Goal: Task Accomplishment & Management: Use online tool/utility

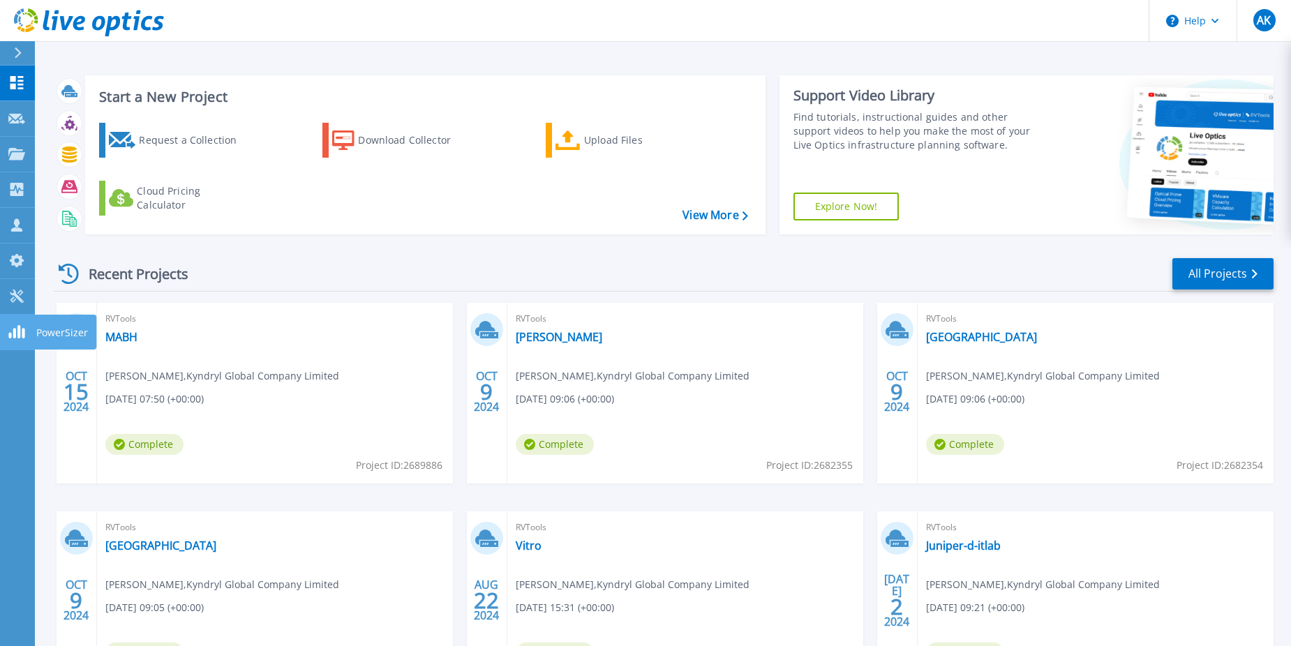
click at [19, 336] on rect at bounding box center [18, 331] width 3 height 13
click at [15, 294] on icon at bounding box center [16, 296] width 13 height 13
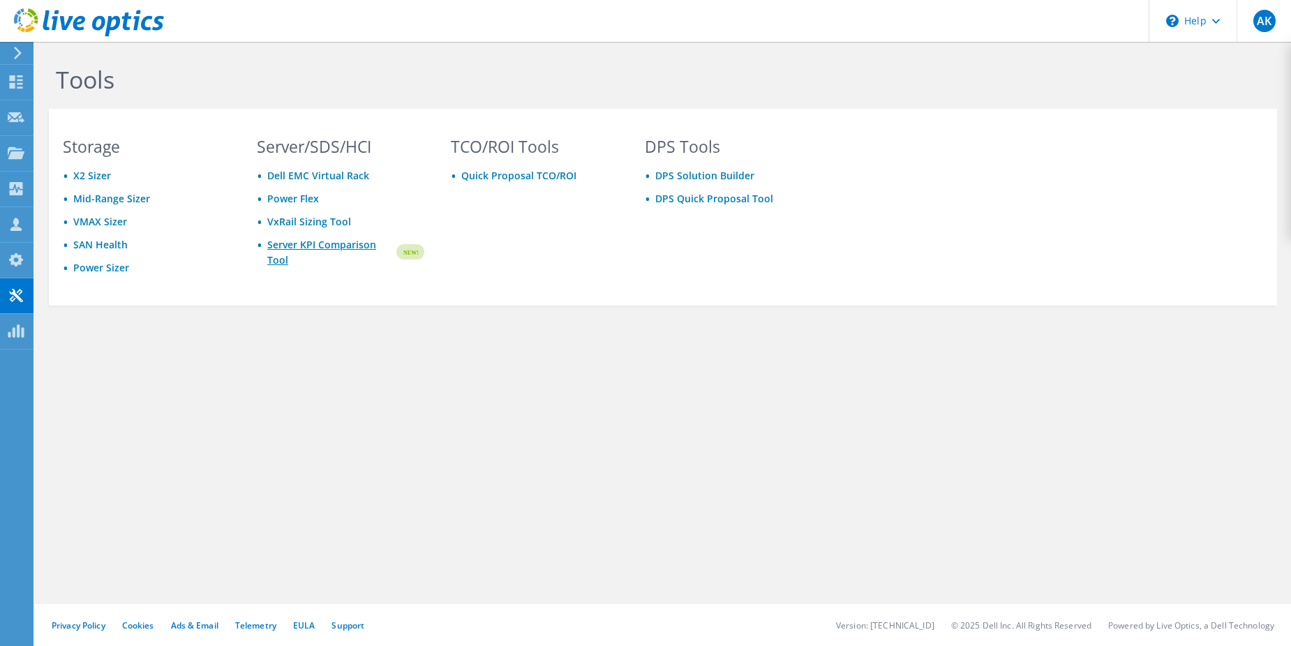
click at [352, 244] on link "Server KPI Comparison Tool" at bounding box center [330, 252] width 127 height 31
click at [711, 171] on link "DPS Solution Builder" at bounding box center [704, 175] width 99 height 13
click at [43, 151] on div "Projects" at bounding box center [66, 153] width 67 height 35
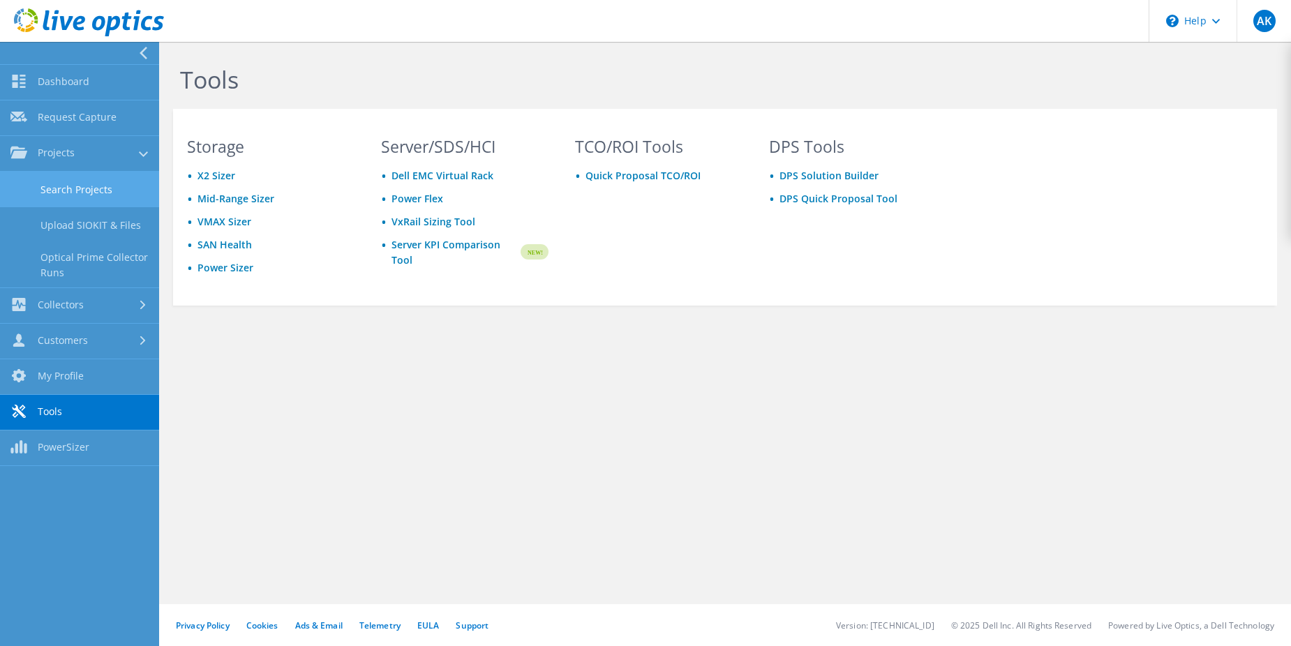
click at [111, 195] on link "Search Projects" at bounding box center [79, 190] width 159 height 36
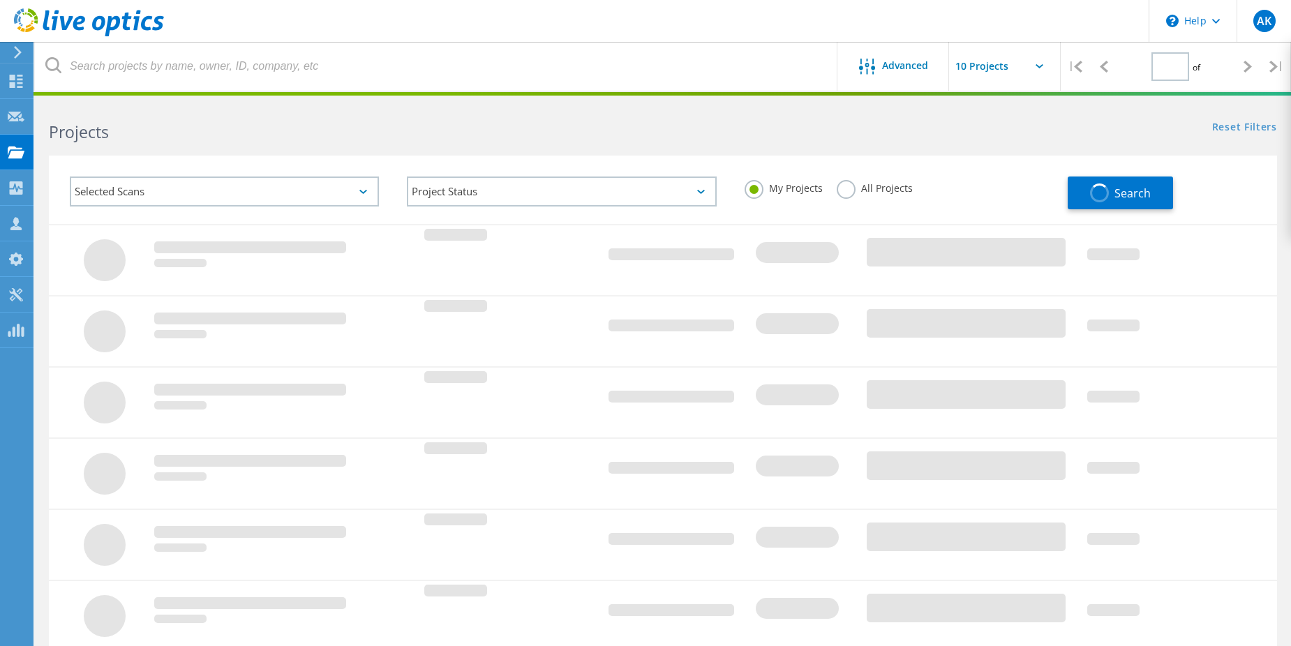
type input "1"
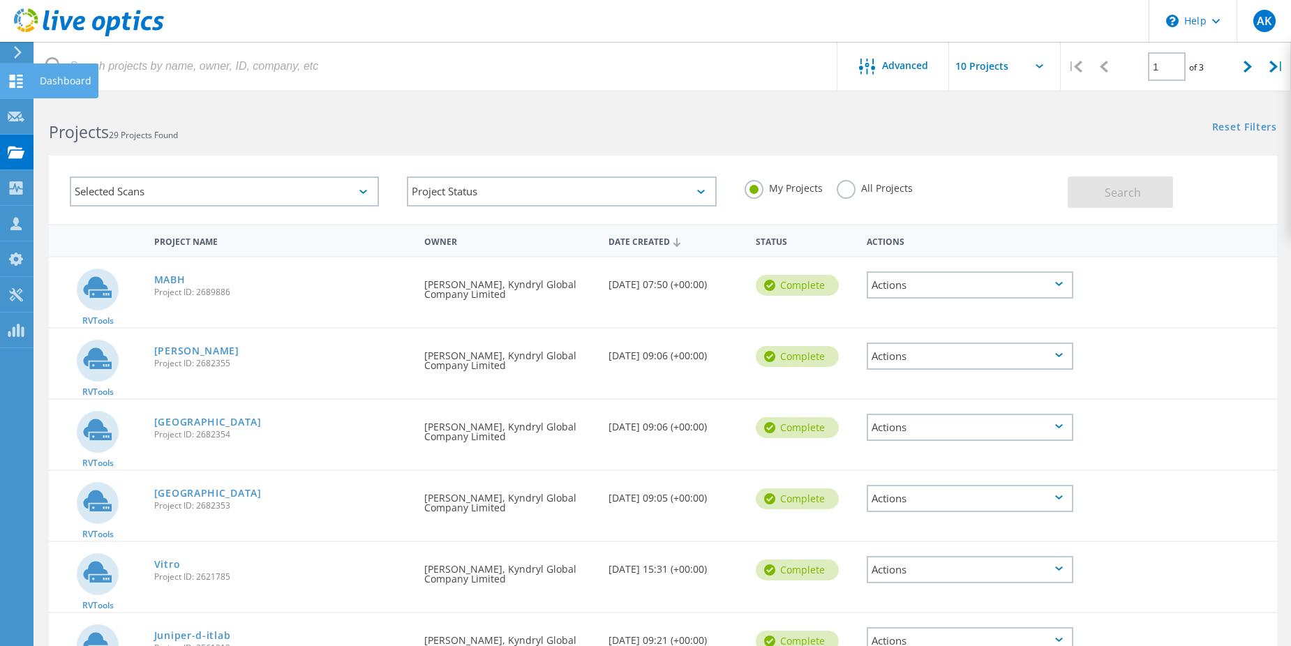
click at [64, 82] on div "Dashboard" at bounding box center [66, 81] width 52 height 10
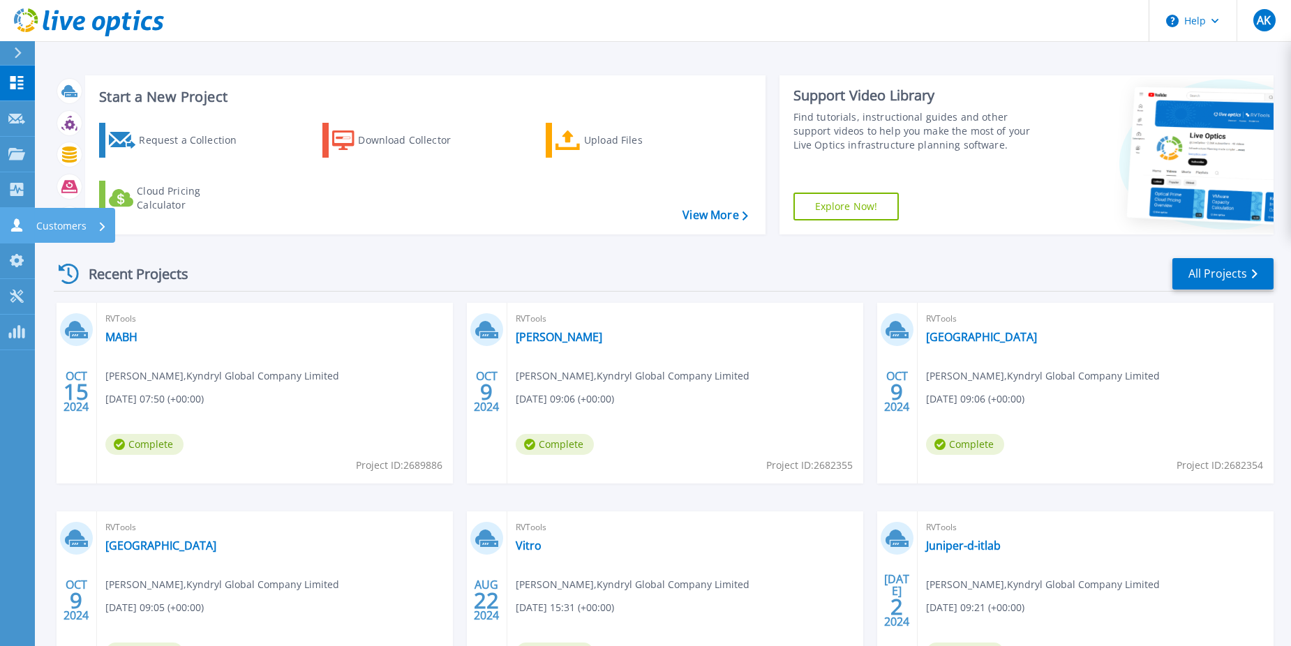
click at [64, 222] on p "Customers" at bounding box center [61, 226] width 50 height 36
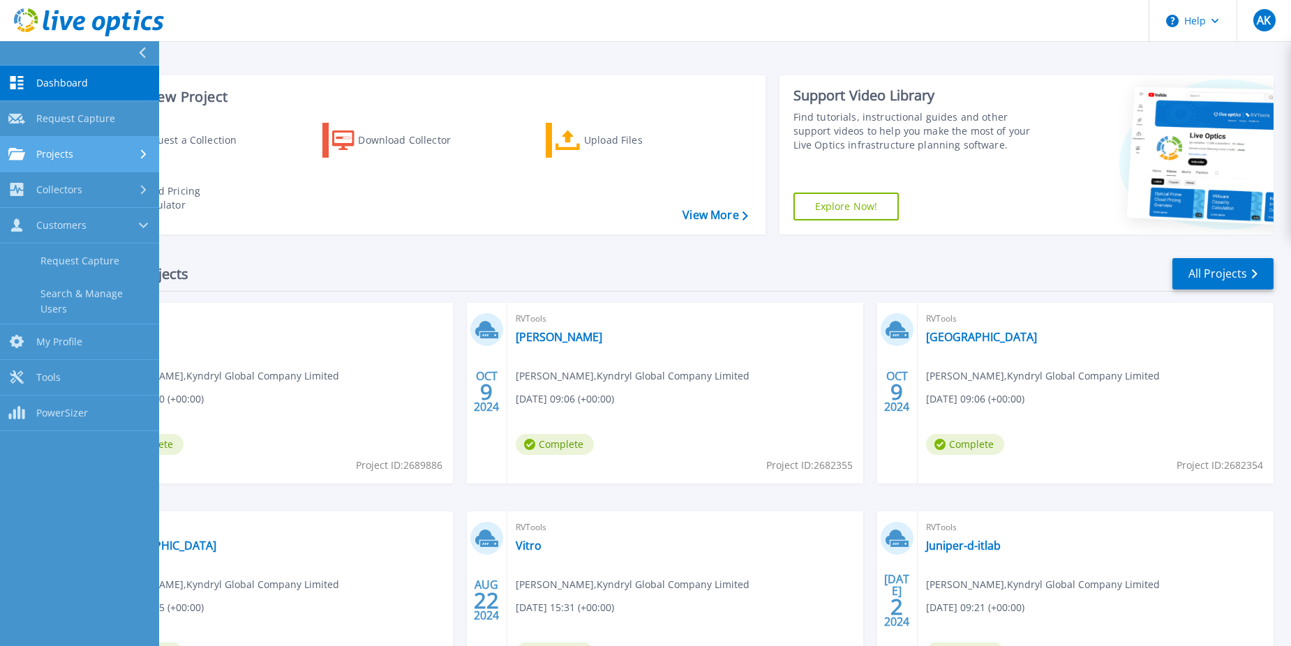
click at [57, 151] on span "Projects" at bounding box center [54, 154] width 37 height 13
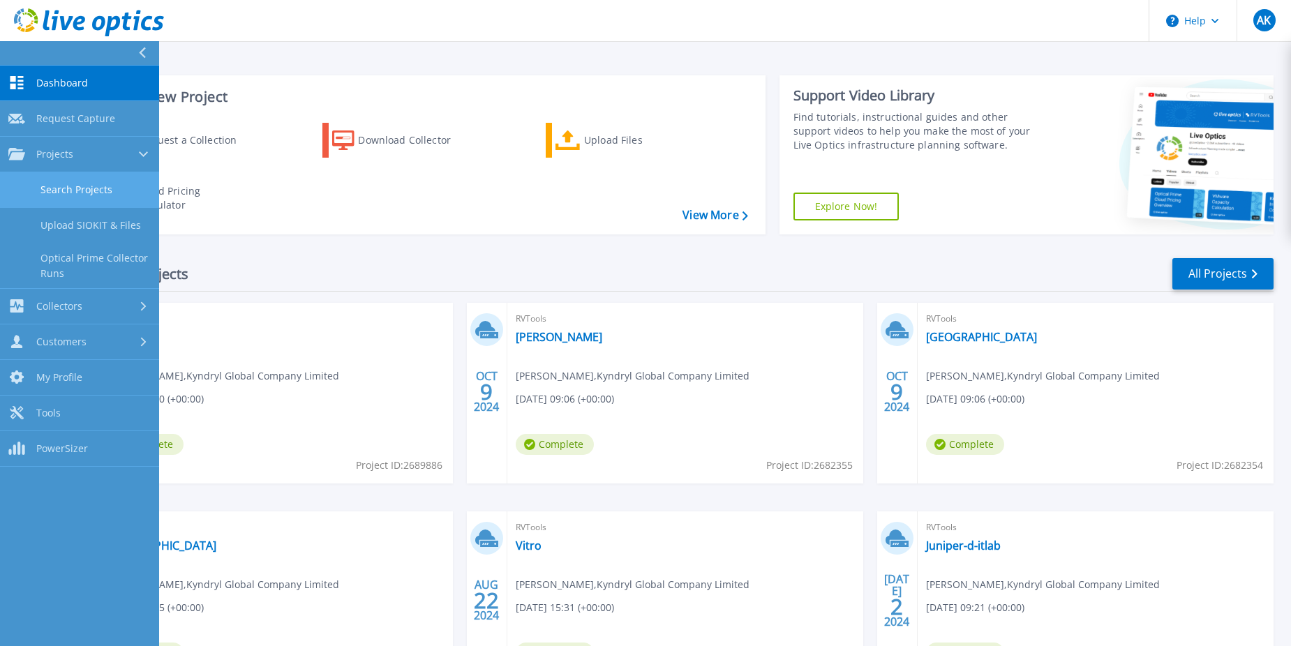
click at [93, 186] on link "Search Projects" at bounding box center [79, 190] width 159 height 36
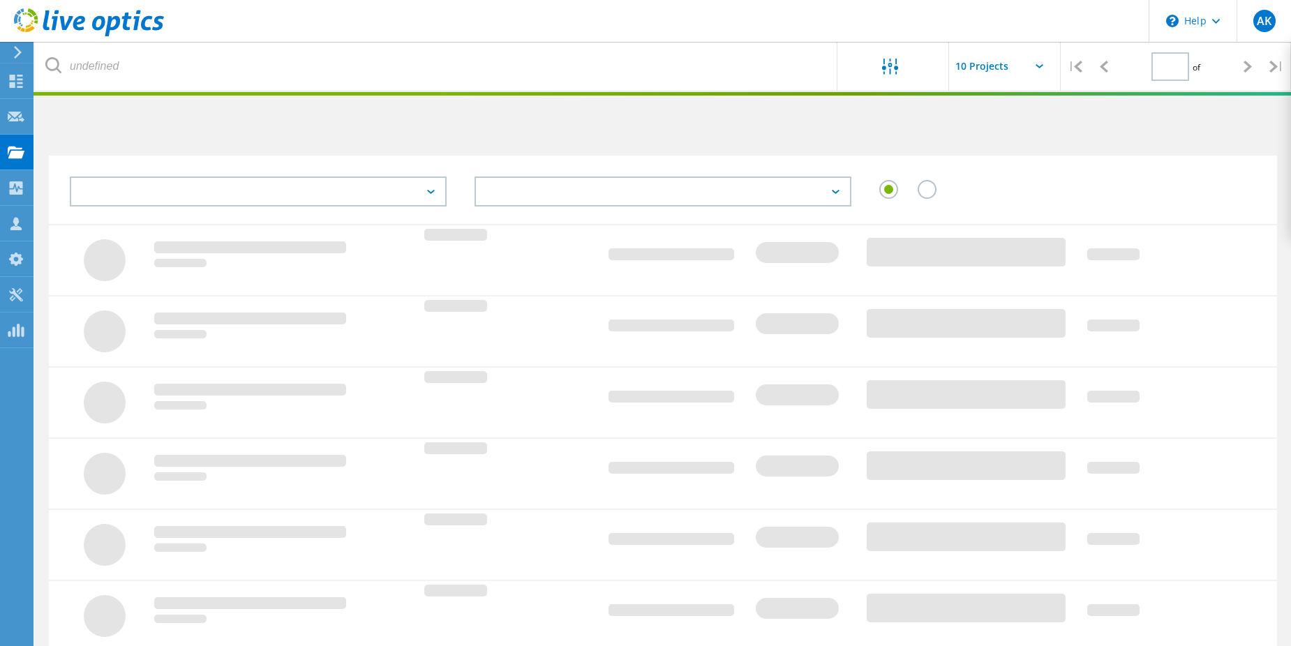
type input "1"
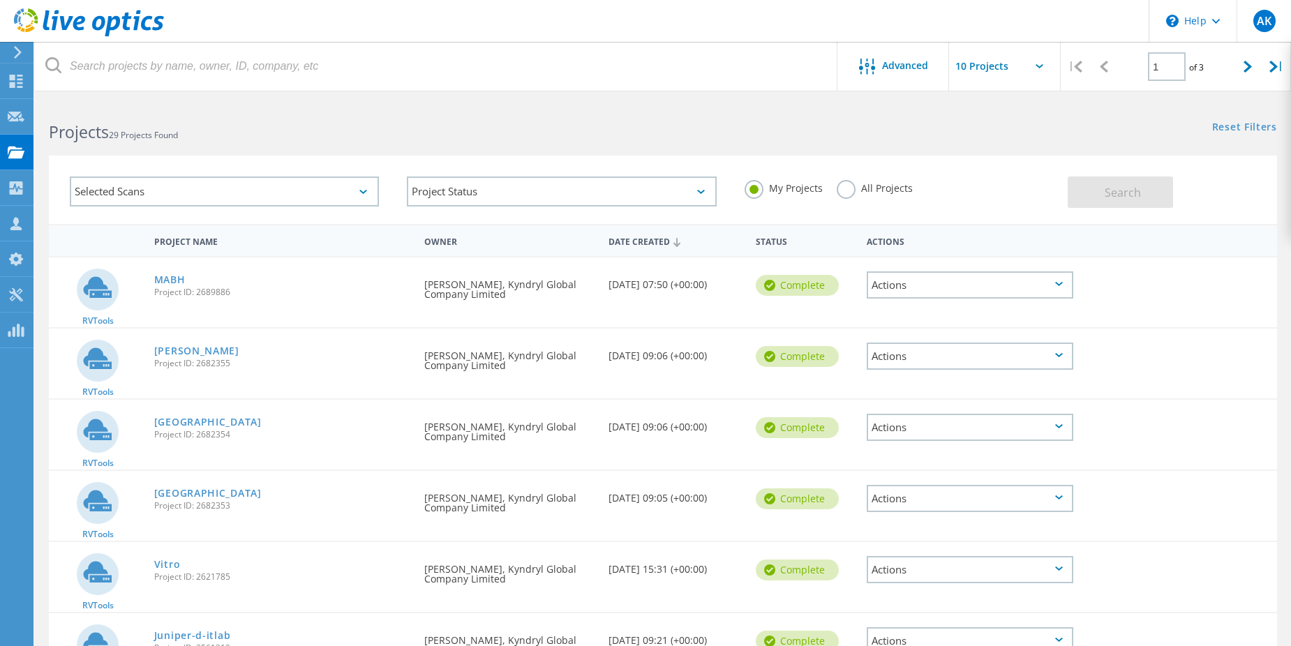
click at [986, 73] on input "text" at bounding box center [1019, 66] width 140 height 49
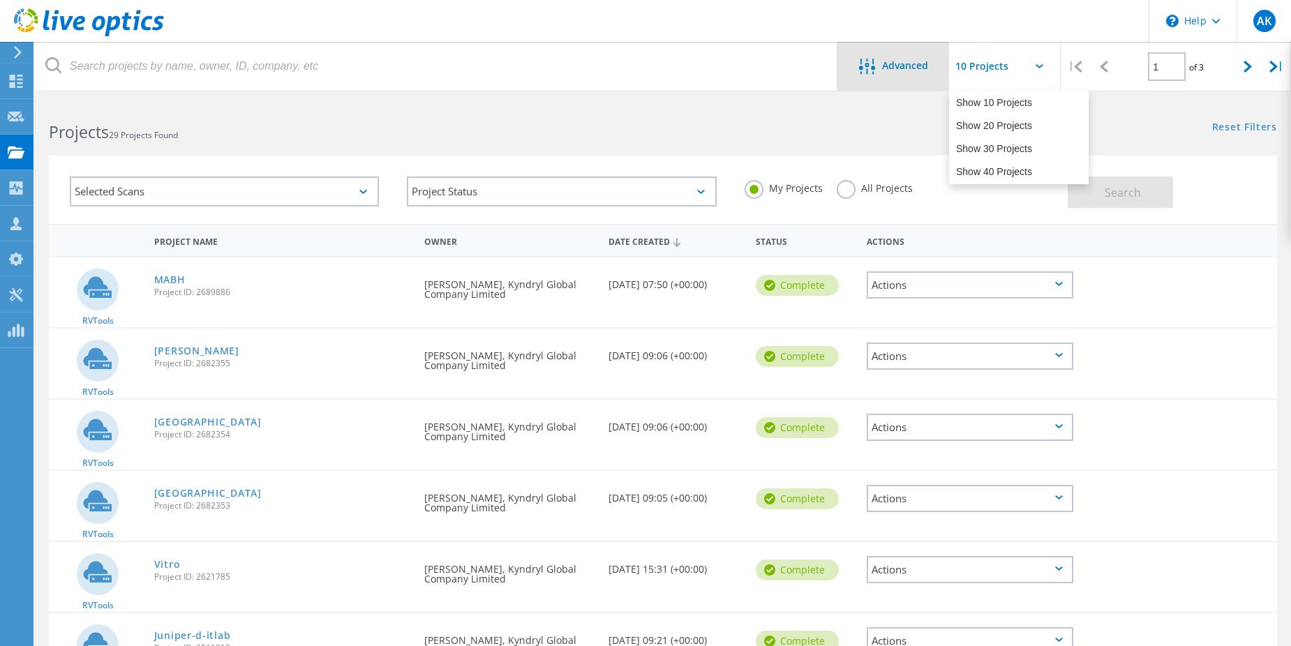
click at [921, 75] on div "Advanced" at bounding box center [894, 67] width 112 height 17
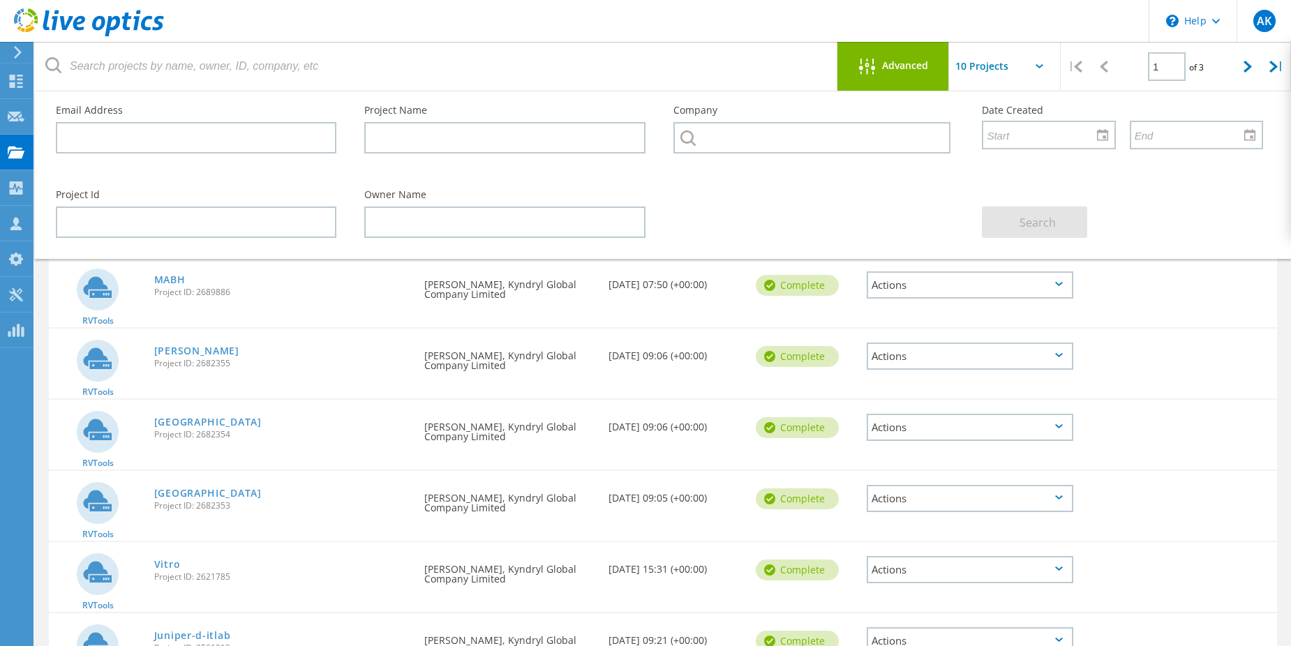
click at [1147, 335] on div at bounding box center [1129, 347] width 98 height 36
click at [549, 29] on header "\n Help Explore Helpful Articles Contact Support AK Channel Partner Andrew King…" at bounding box center [645, 21] width 1291 height 42
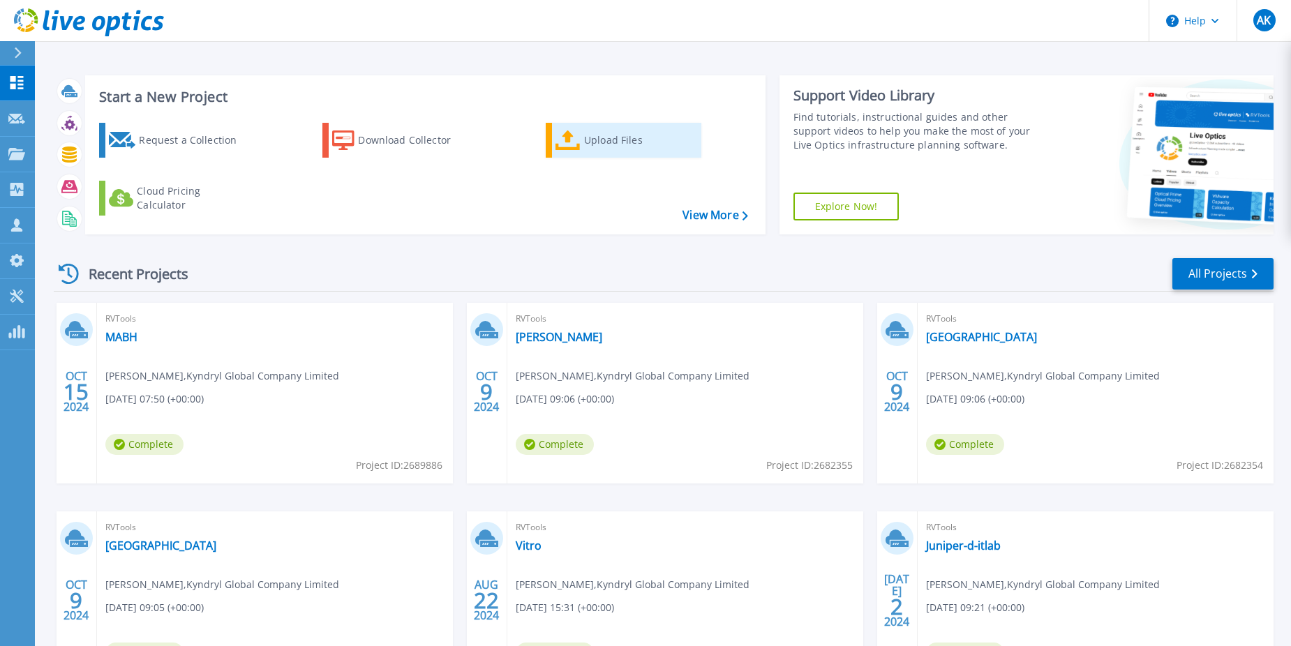
click at [675, 143] on div "Upload Files" at bounding box center [640, 140] width 112 height 28
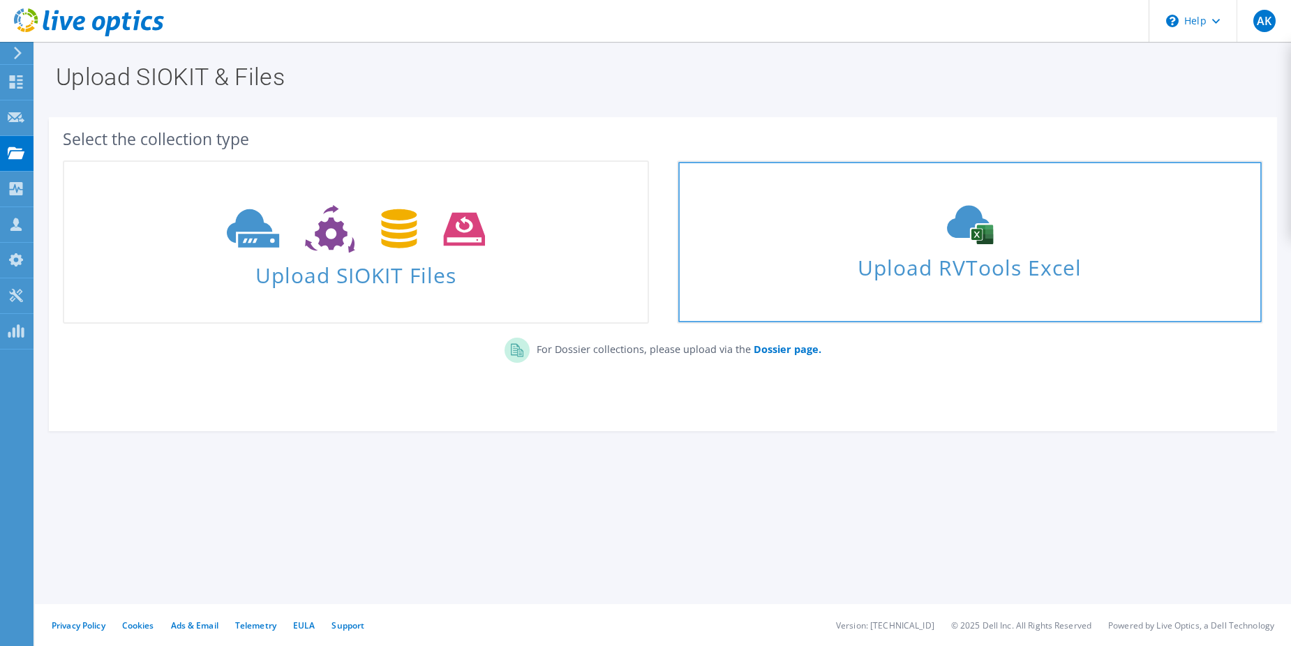
click at [969, 252] on span "Upload RVTools Excel" at bounding box center [969, 264] width 583 height 30
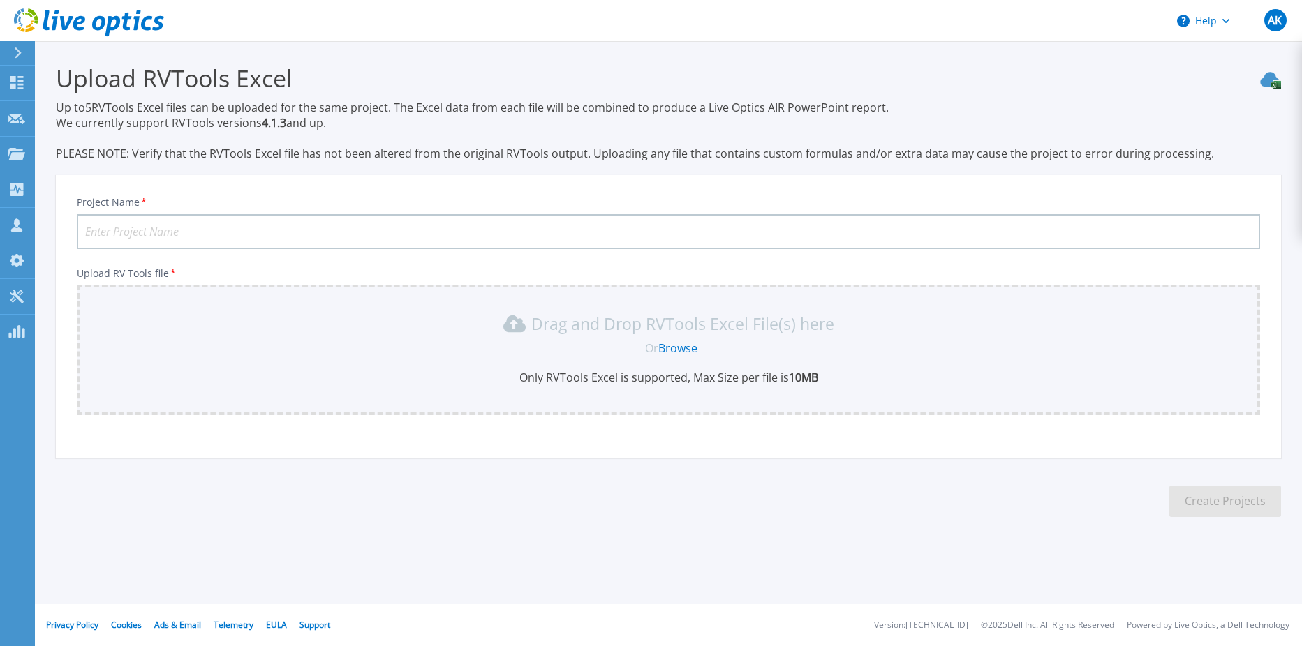
click at [392, 238] on input "Project Name *" at bounding box center [668, 231] width 1183 height 35
click at [819, 82] on h3 "Upload RVTools Excel" at bounding box center [668, 78] width 1225 height 32
